Goal: Check status: Check status

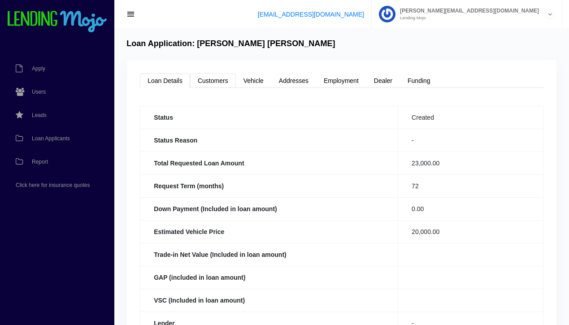
click at [213, 82] on link "Customers" at bounding box center [213, 80] width 46 height 14
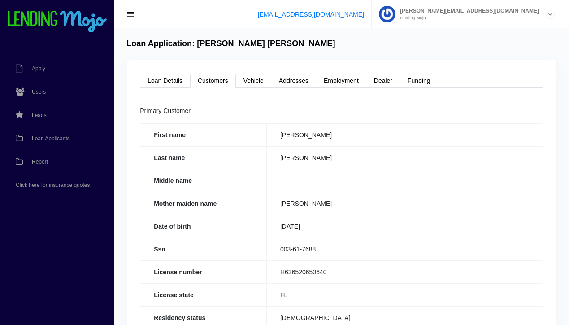
click at [254, 84] on link "Vehicle" at bounding box center [253, 80] width 35 height 14
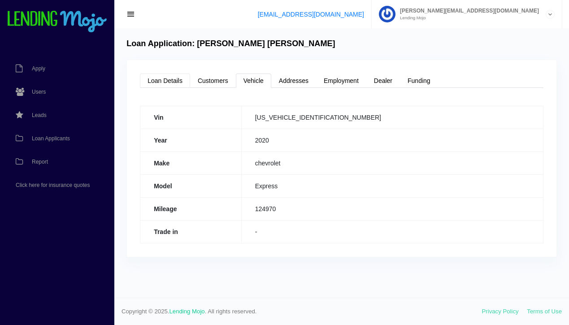
click at [165, 79] on link "Loan Details" at bounding box center [165, 80] width 50 height 14
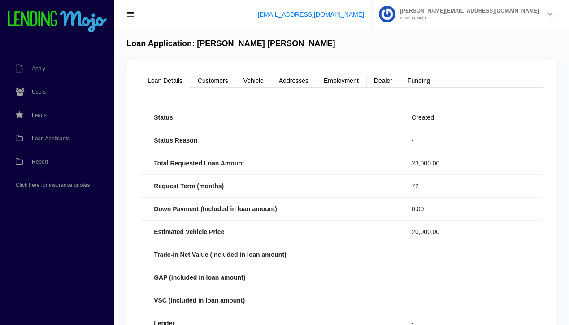
click at [384, 81] on link "Dealer" at bounding box center [383, 80] width 34 height 14
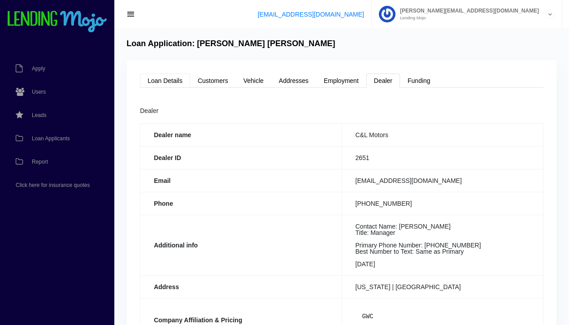
click at [167, 80] on link "Loan Details" at bounding box center [165, 80] width 50 height 14
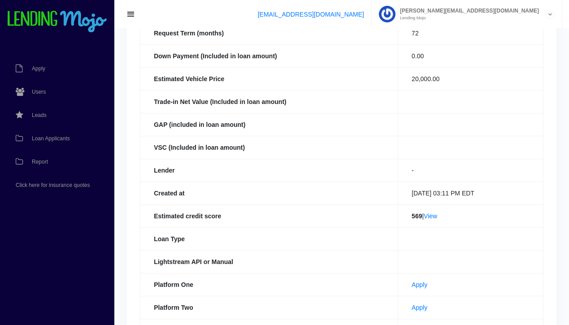
scroll to position [160, 0]
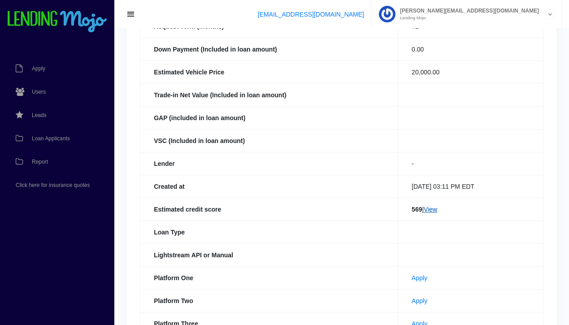
click at [430, 209] on link "View" at bounding box center [429, 209] width 13 height 7
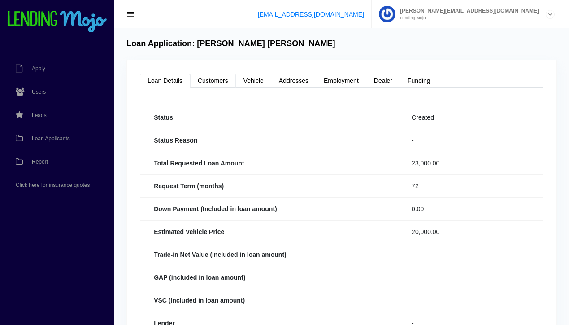
click at [212, 82] on link "Customers" at bounding box center [213, 80] width 46 height 14
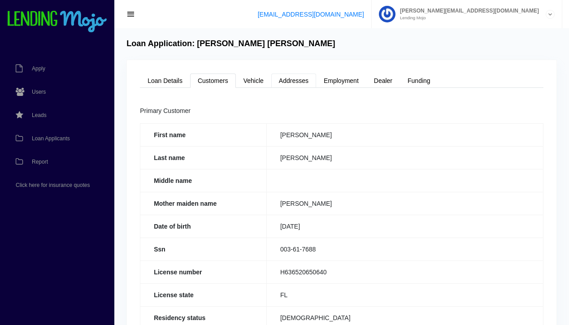
click at [289, 83] on link "Addresses" at bounding box center [293, 80] width 45 height 14
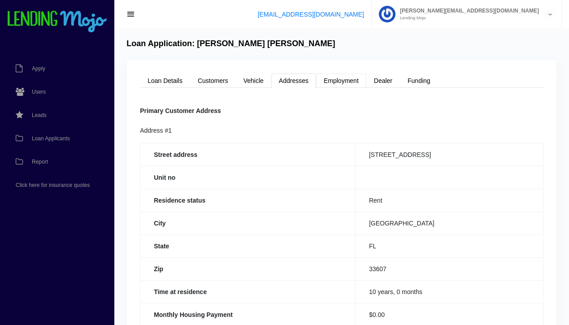
click at [342, 84] on link "Employment" at bounding box center [341, 80] width 50 height 14
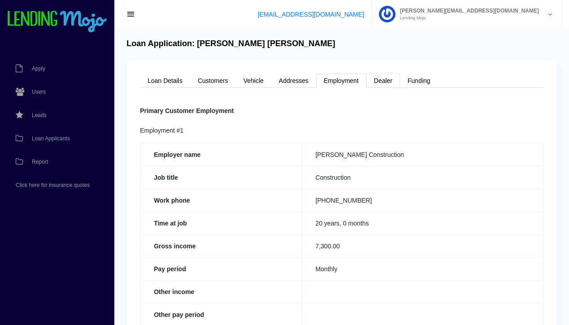
click at [388, 81] on link "Dealer" at bounding box center [383, 80] width 34 height 14
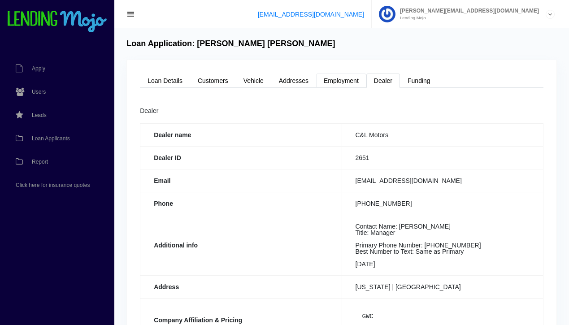
click at [339, 81] on link "Employment" at bounding box center [341, 80] width 50 height 14
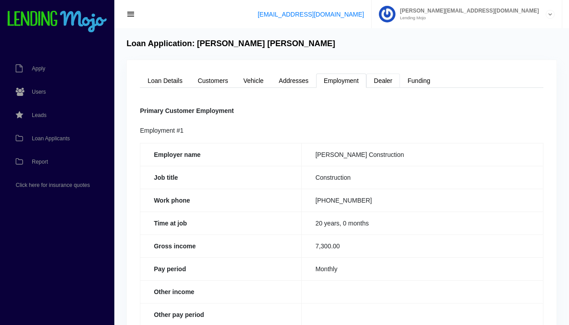
click at [385, 82] on link "Dealer" at bounding box center [383, 80] width 34 height 14
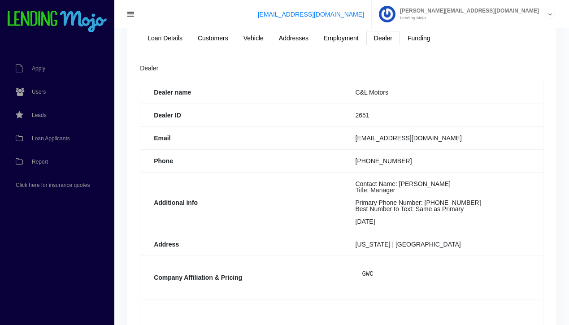
scroll to position [43, 0]
click at [257, 39] on link "Vehicle" at bounding box center [253, 37] width 35 height 14
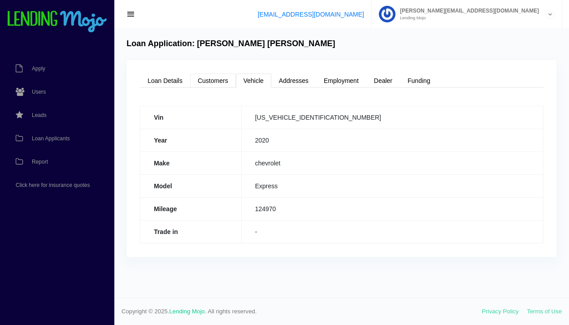
click at [219, 80] on link "Customers" at bounding box center [213, 80] width 46 height 14
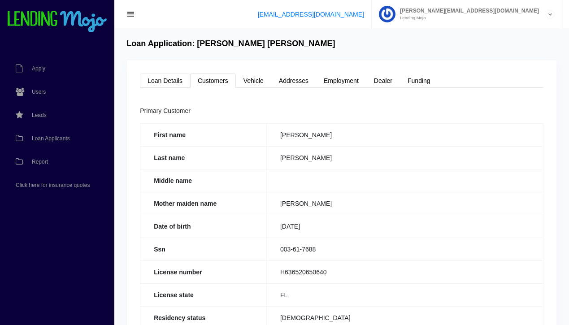
click at [164, 79] on link "Loan Details" at bounding box center [165, 80] width 50 height 14
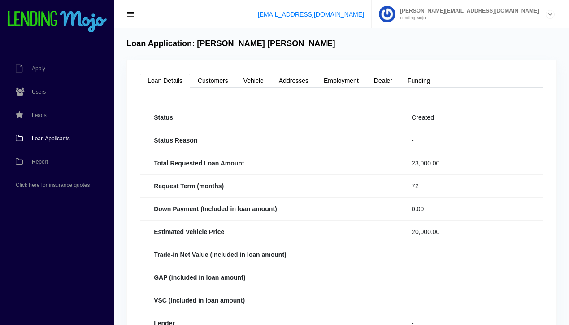
click at [53, 140] on span "Loan Applicants" at bounding box center [51, 138] width 38 height 5
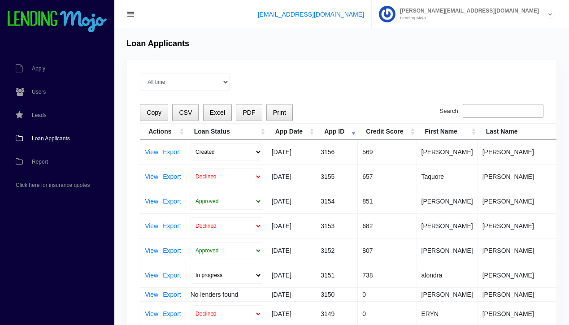
click at [47, 136] on span "Loan Applicants" at bounding box center [51, 138] width 38 height 5
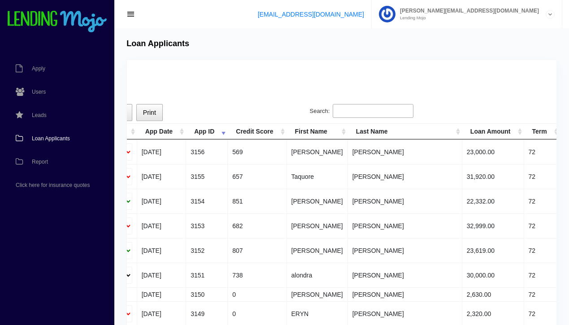
scroll to position [0, 132]
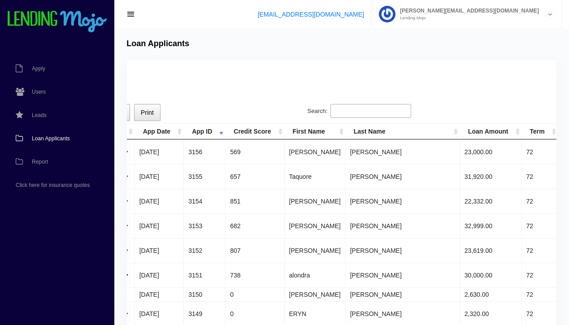
click at [367, 110] on input "Search:" at bounding box center [370, 111] width 81 height 14
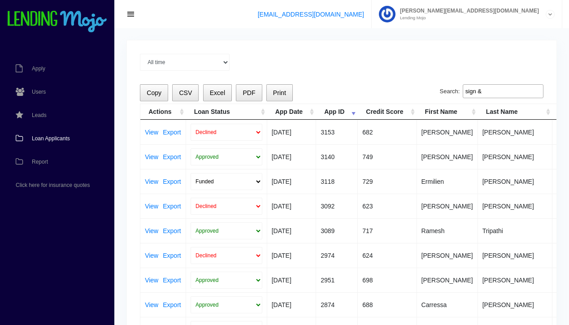
scroll to position [0, 0]
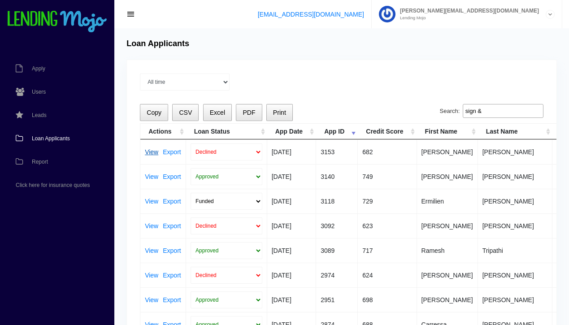
type input "sign &"
click at [151, 151] on link "View" at bounding box center [151, 152] width 13 height 6
